Goal: Task Accomplishment & Management: Use online tool/utility

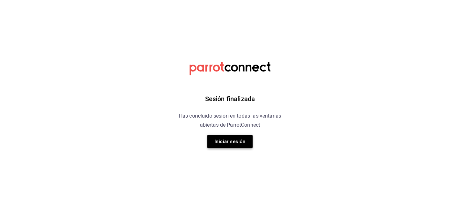
click at [239, 140] on button "Iniciar sesión" at bounding box center [229, 142] width 45 height 14
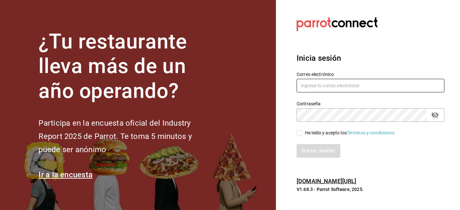
type input "compras@tetecoloh.com"
click at [302, 134] on input "He leído y acepto los Términos y condiciones." at bounding box center [300, 133] width 6 height 6
checkbox input "true"
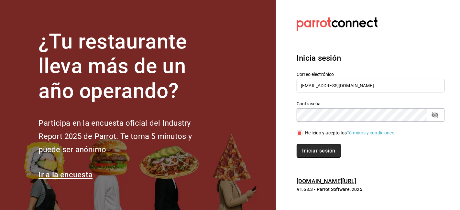
click at [311, 148] on button "Iniciar sesión" at bounding box center [319, 151] width 44 height 14
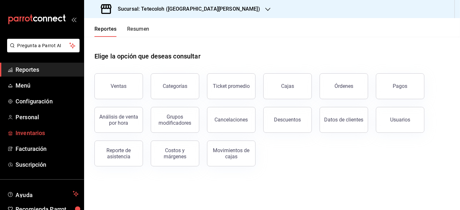
click at [29, 127] on link "Inventarios" at bounding box center [42, 133] width 84 height 14
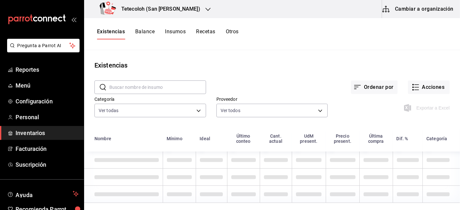
click at [235, 31] on button "Otros" at bounding box center [232, 33] width 13 height 11
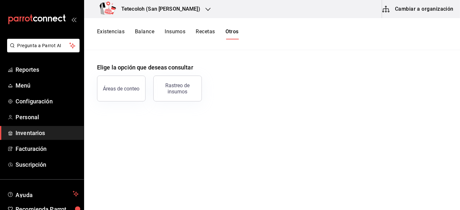
click at [175, 34] on button "Insumos" at bounding box center [175, 33] width 21 height 11
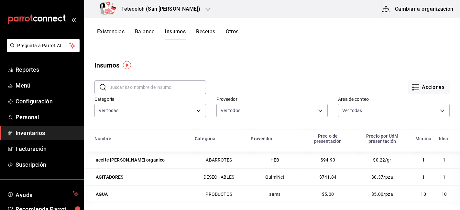
drag, startPoint x: 303, startPoint y: 65, endPoint x: 391, endPoint y: 76, distance: 89.0
click at [391, 76] on main "Insumos ​ ​ Acciones Categoría Ver todas 996e178e-5200-4196-90af-9b9355f1595a,0…" at bounding box center [272, 128] width 376 height 156
click at [416, 91] on button "Acciones" at bounding box center [429, 88] width 42 height 14
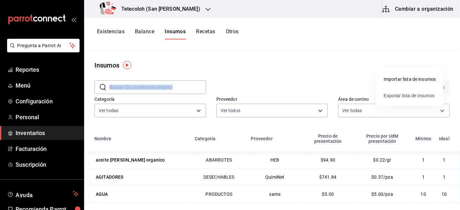
click at [397, 94] on span "Exportar lista de insumos" at bounding box center [409, 95] width 51 height 5
click at [416, 85] on button "Acciones" at bounding box center [429, 88] width 42 height 14
click at [395, 78] on div "Importar lista de insumos" at bounding box center [410, 79] width 52 height 7
click at [0, 0] on input "Importar lista de insumos" at bounding box center [0, 0] width 0 height 0
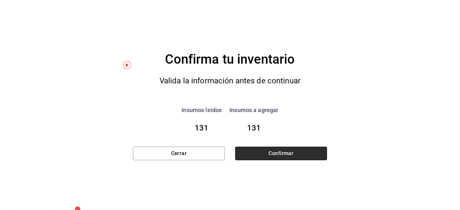
click at [284, 154] on button "Confirmar" at bounding box center [281, 154] width 92 height 14
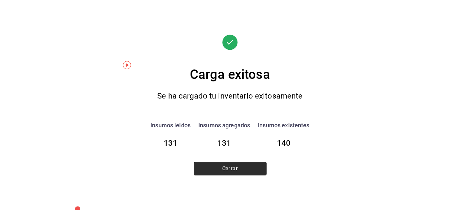
click at [232, 169] on button "Cerrar" at bounding box center [230, 169] width 73 height 14
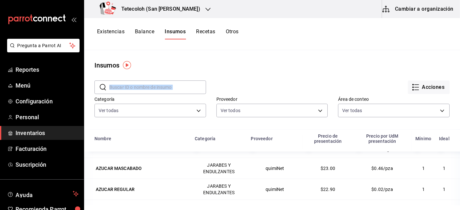
scroll to position [67, 0]
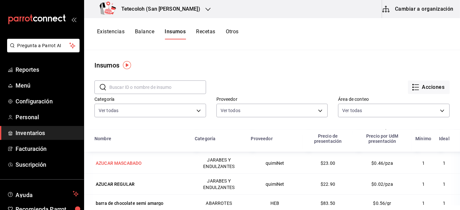
click at [121, 163] on div "AZUCAR MASCABADO" at bounding box center [119, 163] width 46 height 6
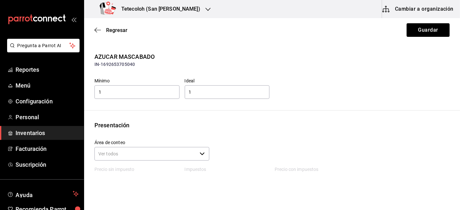
scroll to position [96, 0]
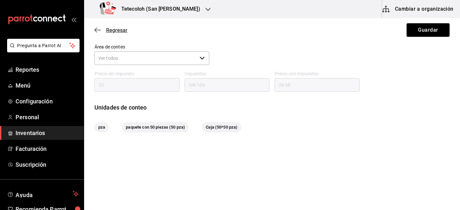
click at [110, 32] on span "Regresar" at bounding box center [116, 30] width 21 height 6
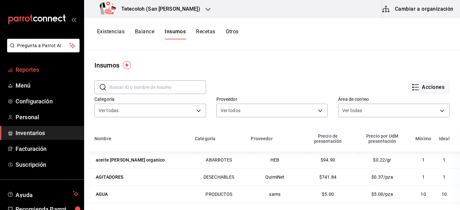
click at [31, 69] on span "Reportes" at bounding box center [47, 69] width 63 height 9
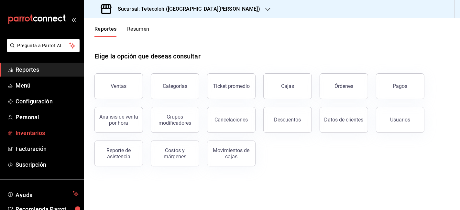
click at [34, 128] on link "Inventarios" at bounding box center [42, 133] width 84 height 14
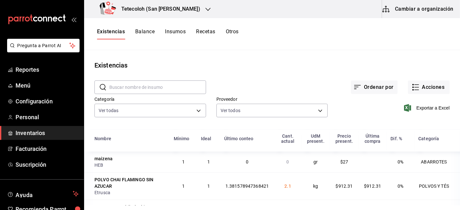
click at [412, 10] on button "Cambiar a organización" at bounding box center [418, 9] width 73 height 18
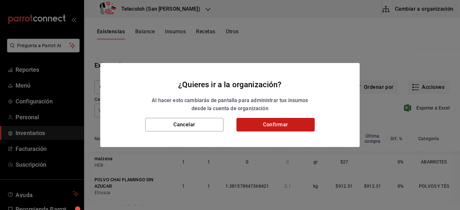
click at [288, 123] on button "Confirmar" at bounding box center [275, 125] width 78 height 14
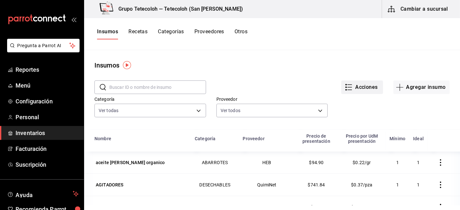
click at [359, 85] on button "Acciones" at bounding box center [362, 88] width 42 height 14
click at [338, 91] on li "Exportar lista de insumos" at bounding box center [344, 96] width 68 height 16
click at [333, 93] on li "Exportar lista de insumos" at bounding box center [344, 96] width 68 height 16
click at [329, 99] on li "Exportar lista de insumos" at bounding box center [344, 96] width 68 height 16
click at [304, 46] on div at bounding box center [230, 105] width 460 height 210
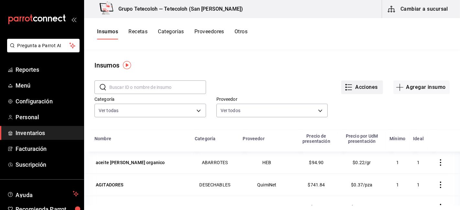
click at [345, 88] on icon "button" at bounding box center [349, 87] width 8 height 8
click at [335, 94] on span "Exportar lista de insumos" at bounding box center [343, 95] width 51 height 5
click at [368, 85] on button "Acciones" at bounding box center [362, 88] width 42 height 14
click at [352, 78] on div "Importar lista de insumos" at bounding box center [344, 79] width 52 height 7
click at [0, 0] on input "Importar lista de insumos" at bounding box center [0, 0] width 0 height 0
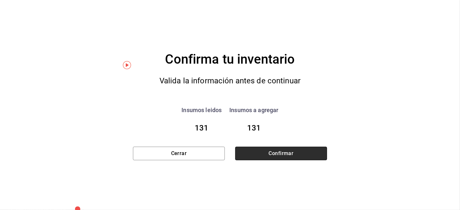
click at [280, 154] on button "Confirmar" at bounding box center [281, 154] width 92 height 14
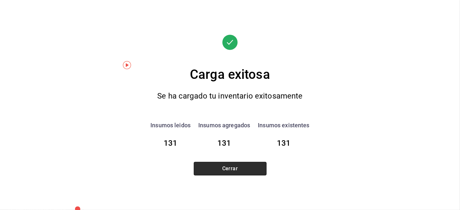
click at [254, 168] on button "Cerrar" at bounding box center [230, 169] width 73 height 14
